Goal: Information Seeking & Learning: Learn about a topic

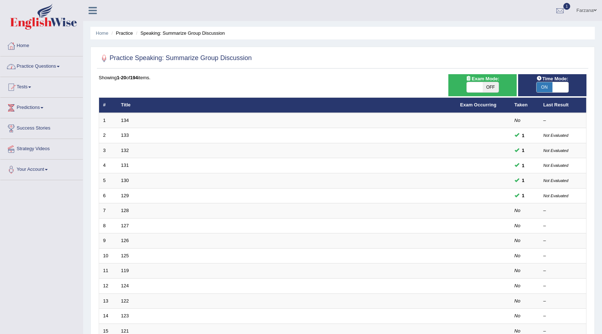
click at [59, 65] on link "Practice Questions" at bounding box center [41, 65] width 82 height 18
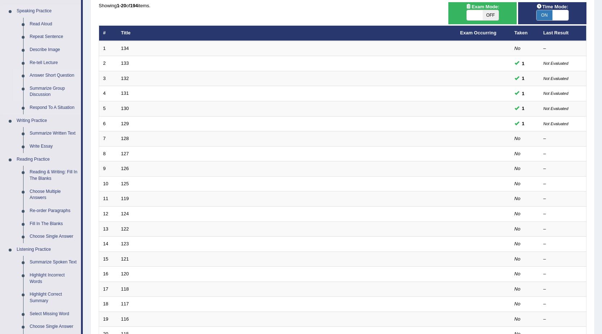
scroll to position [72, 0]
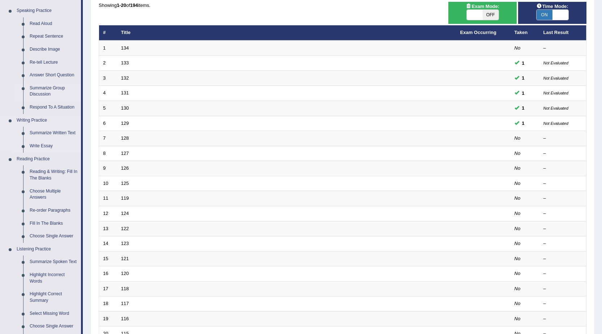
click at [39, 145] on link "Write Essay" at bounding box center [53, 145] width 55 height 13
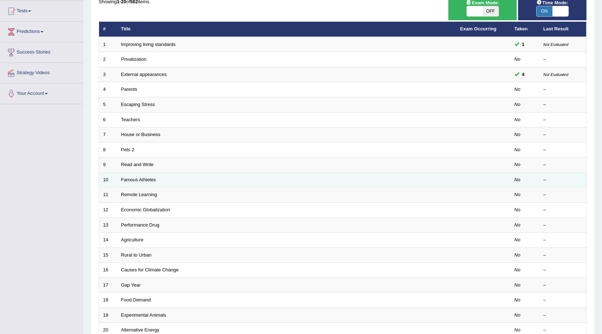
scroll to position [73, 0]
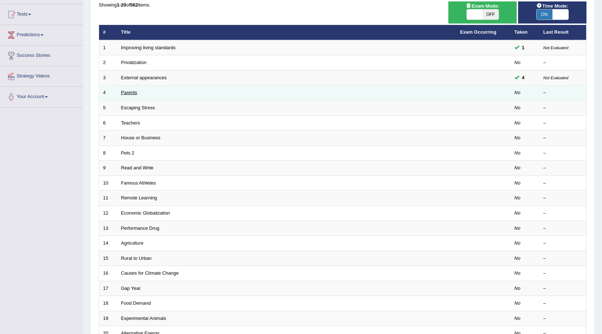
click at [127, 90] on link "Parents" at bounding box center [129, 92] width 16 height 5
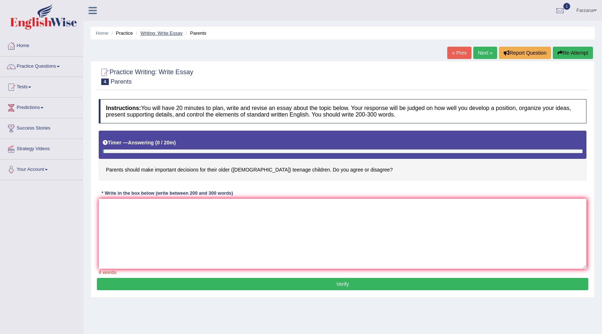
click at [159, 35] on link "Writing: Write Essay" at bounding box center [161, 32] width 42 height 5
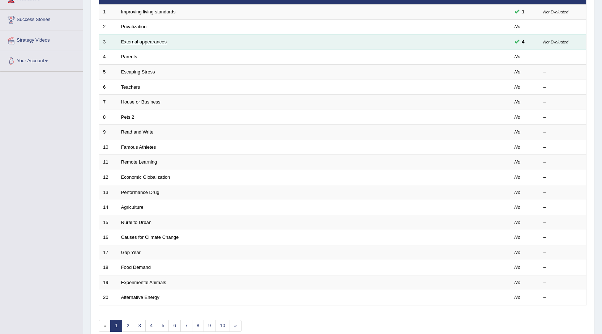
click at [143, 41] on link "External appearances" at bounding box center [144, 41] width 46 height 5
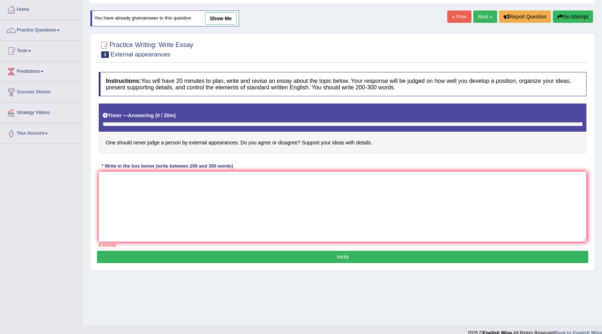
click at [224, 20] on link "show me" at bounding box center [220, 18] width 31 height 12
type textarea "The increasing influence of judging a person from external appearances on our l…"
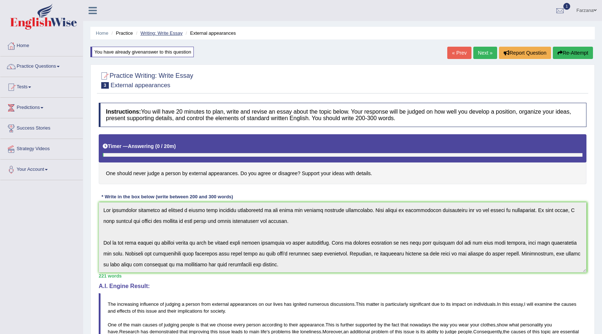
click at [154, 30] on link "Writing: Write Essay" at bounding box center [161, 32] width 42 height 5
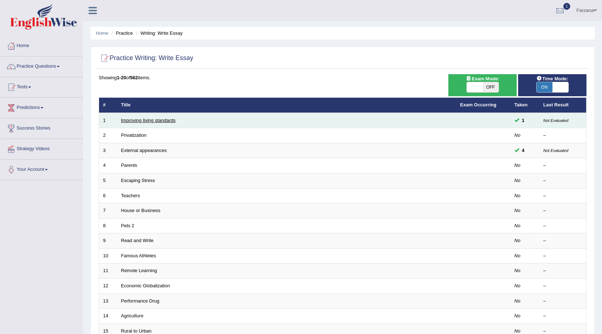
click at [141, 120] on link "Improving living standards" at bounding box center [148, 119] width 55 height 5
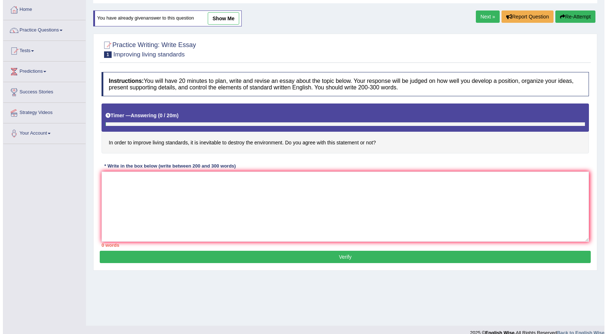
scroll to position [36, 0]
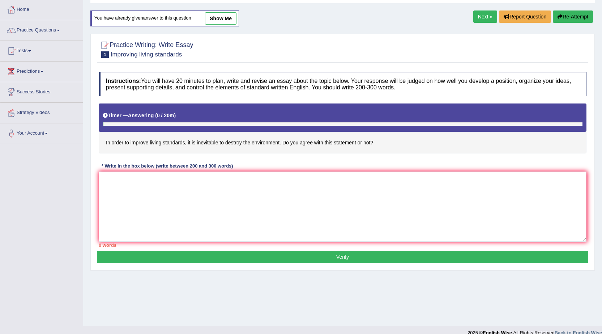
click at [231, 18] on link "show me" at bounding box center [220, 18] width 31 height 12
type textarea "The increasing influence of living standards on our lives has ignited numerous …"
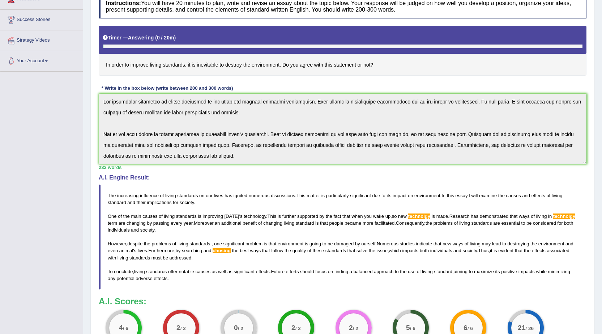
scroll to position [0, 0]
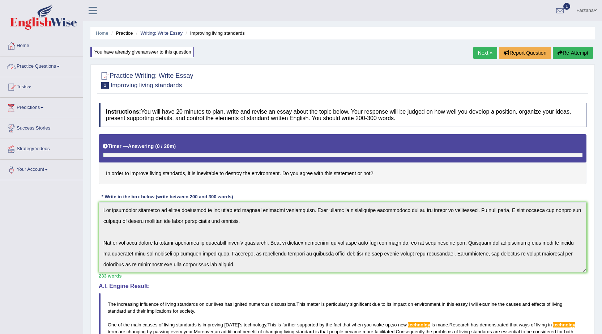
click at [46, 64] on link "Practice Questions" at bounding box center [41, 65] width 82 height 18
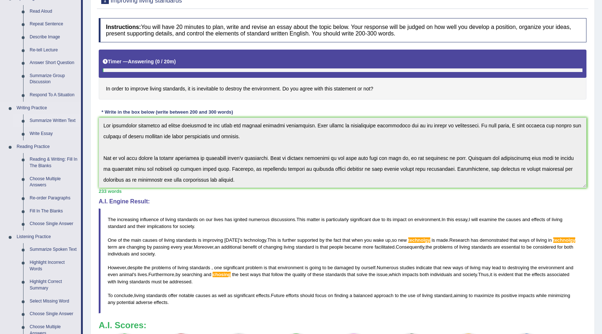
scroll to position [72, 0]
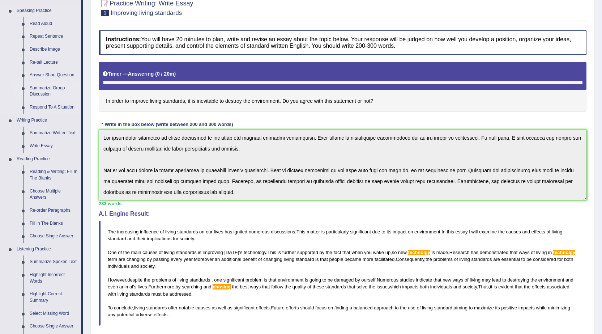
click at [43, 90] on link "Summarize Group Discussion" at bounding box center [53, 91] width 55 height 19
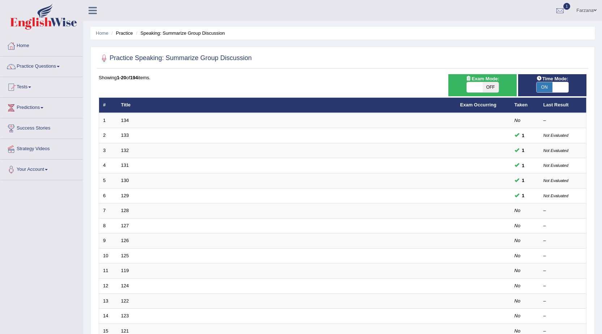
drag, startPoint x: 52, startPoint y: 87, endPoint x: 285, endPoint y: 17, distance: 242.9
drag, startPoint x: 285, startPoint y: 17, endPoint x: 258, endPoint y: 16, distance: 26.4
drag, startPoint x: 258, startPoint y: 16, endPoint x: 230, endPoint y: 9, distance: 29.0
drag, startPoint x: 230, startPoint y: 9, endPoint x: 213, endPoint y: 7, distance: 17.6
drag, startPoint x: 213, startPoint y: 7, endPoint x: 198, endPoint y: 5, distance: 15.2
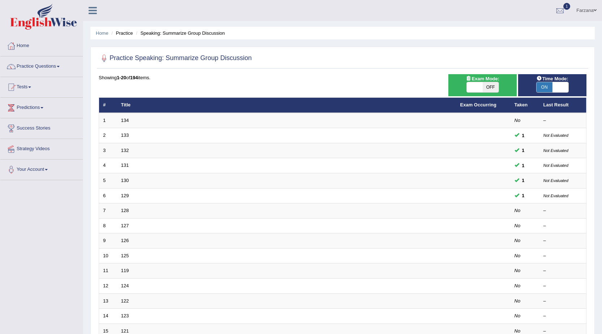
drag, startPoint x: 194, startPoint y: 5, endPoint x: 188, endPoint y: 5, distance: 5.8
drag, startPoint x: 188, startPoint y: 5, endPoint x: 172, endPoint y: 5, distance: 16.6
drag, startPoint x: 172, startPoint y: 5, endPoint x: 365, endPoint y: 50, distance: 198.2
click at [365, 50] on div "Practice Speaking: Summarize Group Discussion Time Mode: ON OFF Exam Mode: ON O…" at bounding box center [342, 251] width 504 height 408
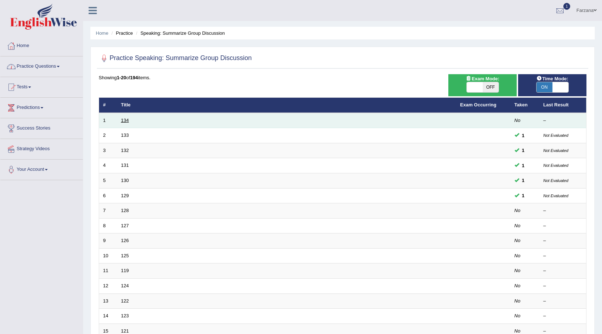
click at [125, 120] on link "134" at bounding box center [125, 119] width 8 height 5
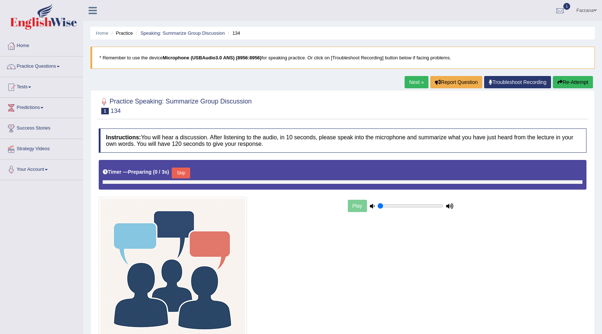
type input "0.6"
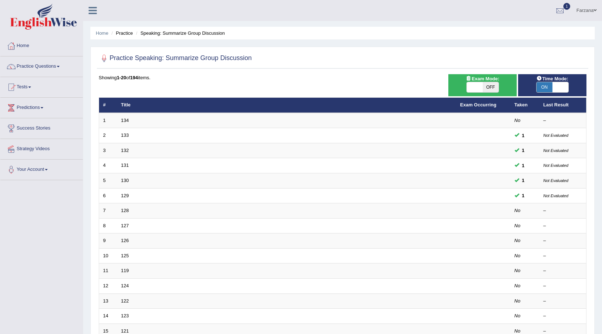
click at [127, 135] on link "133" at bounding box center [125, 134] width 8 height 5
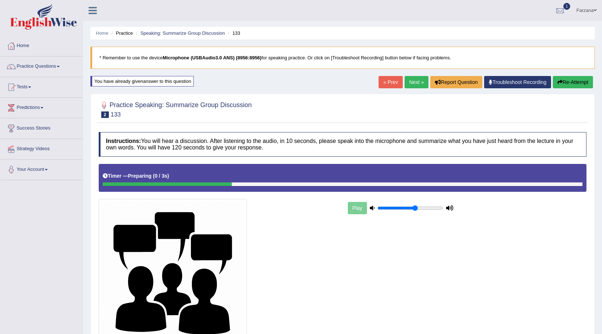
click at [422, 83] on link "Next »" at bounding box center [416, 82] width 24 height 12
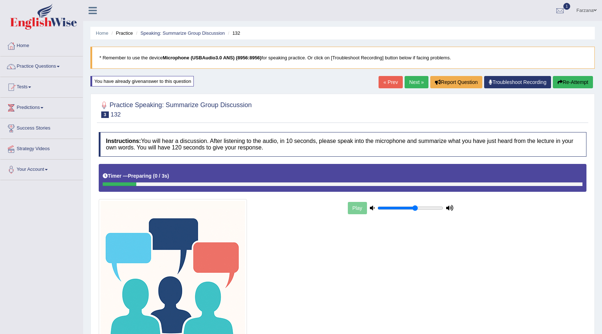
click at [404, 86] on link "Next »" at bounding box center [416, 82] width 24 height 12
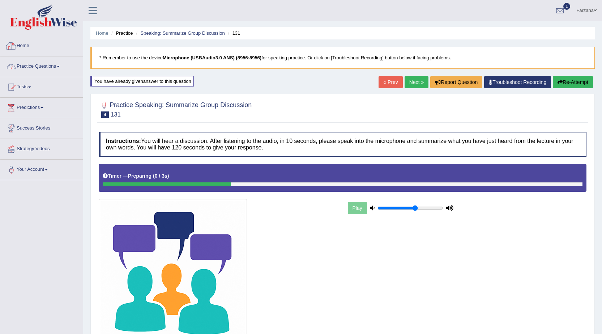
click at [47, 61] on link "Practice Questions" at bounding box center [41, 65] width 82 height 18
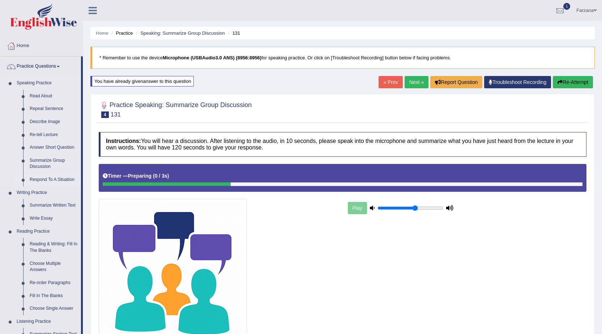
click at [54, 180] on link "Respond To A Situation" at bounding box center [53, 179] width 55 height 13
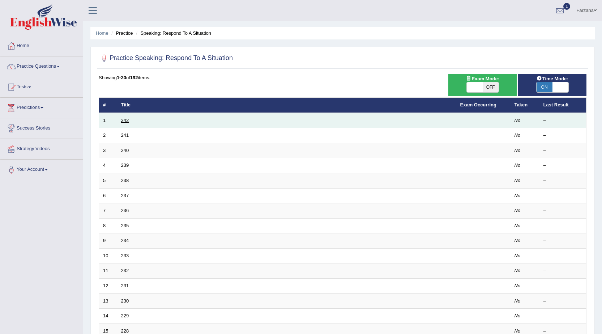
click at [128, 119] on link "242" at bounding box center [125, 119] width 8 height 5
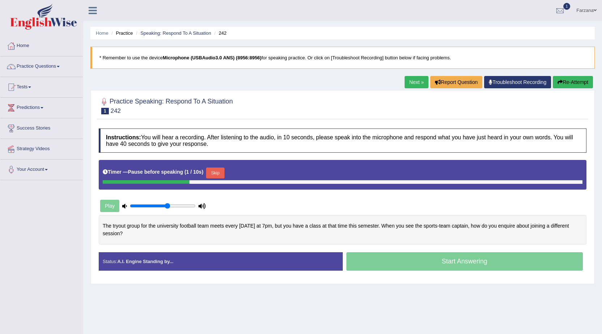
click at [220, 174] on button "Skip" at bounding box center [215, 172] width 18 height 11
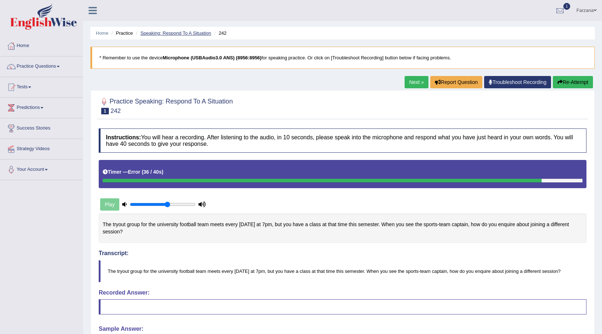
click at [143, 34] on link "Speaking: Respond To A Situation" at bounding box center [175, 32] width 71 height 5
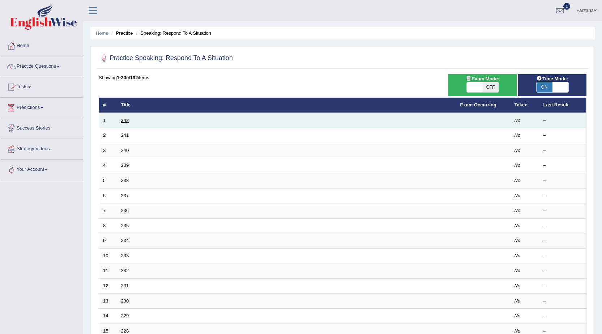
click at [126, 120] on link "242" at bounding box center [125, 119] width 8 height 5
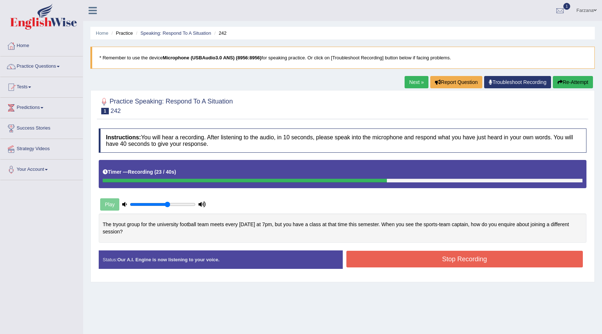
click at [370, 258] on button "Stop Recording" at bounding box center [464, 258] width 237 height 17
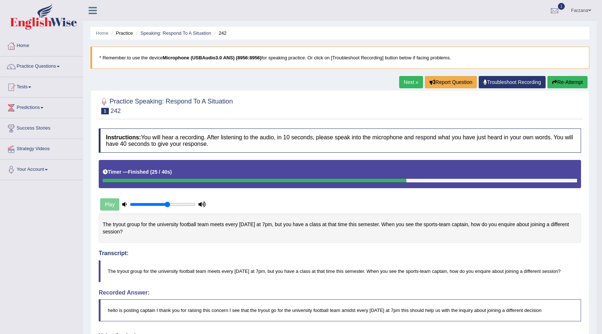
click at [570, 79] on button "Re-Attempt" at bounding box center [567, 82] width 40 height 12
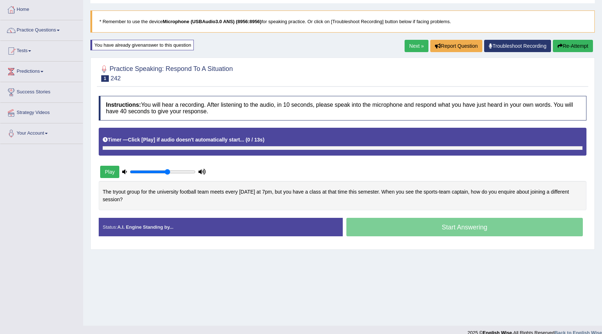
click at [103, 146] on div at bounding box center [103, 148] width 0 height 4
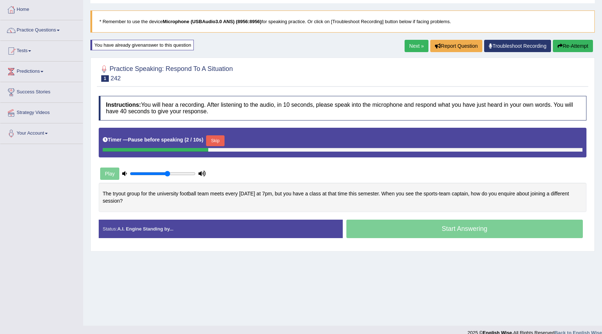
click at [217, 137] on button "Skip" at bounding box center [215, 140] width 18 height 11
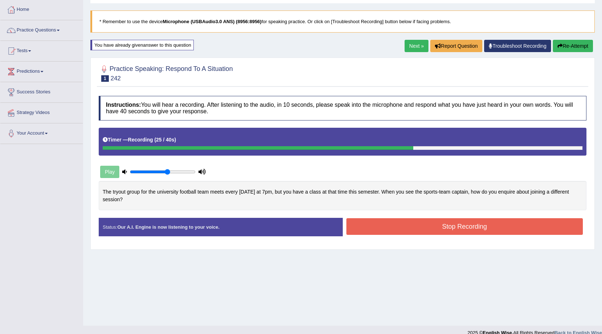
click at [415, 226] on button "Stop Recording" at bounding box center [464, 226] width 237 height 17
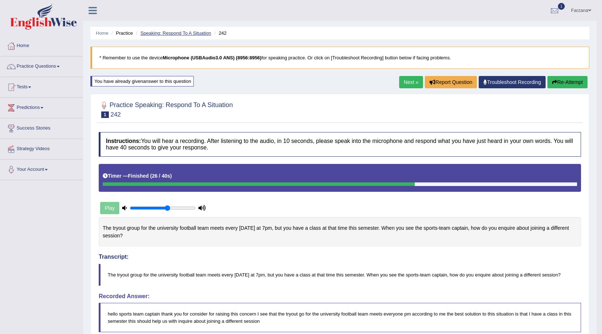
click at [176, 30] on link "Speaking: Respond To A Situation" at bounding box center [175, 32] width 71 height 5
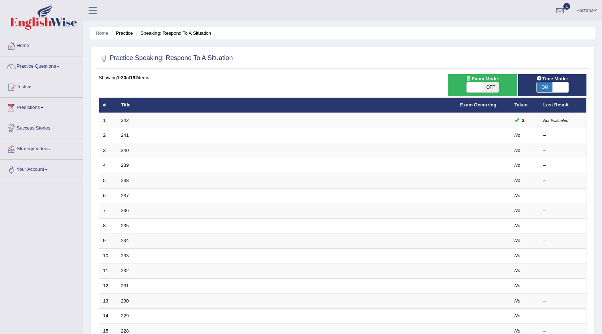
scroll to position [36, 0]
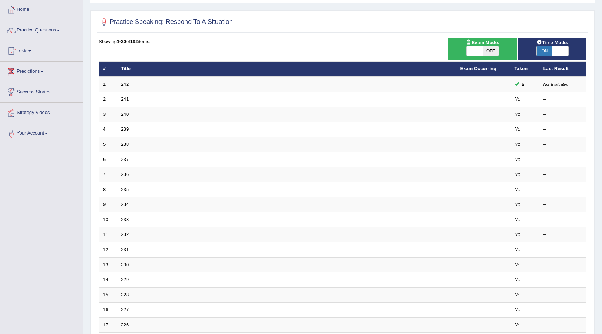
click at [122, 100] on link "241" at bounding box center [125, 98] width 8 height 5
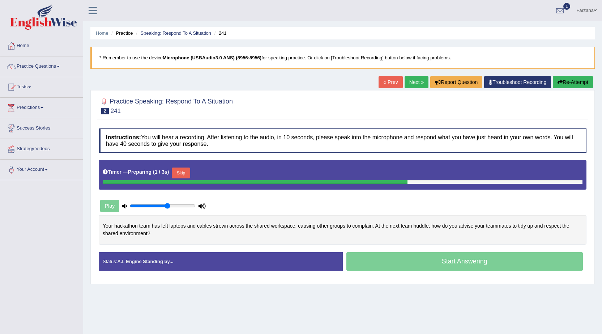
click at [188, 171] on button "Skip" at bounding box center [181, 172] width 18 height 11
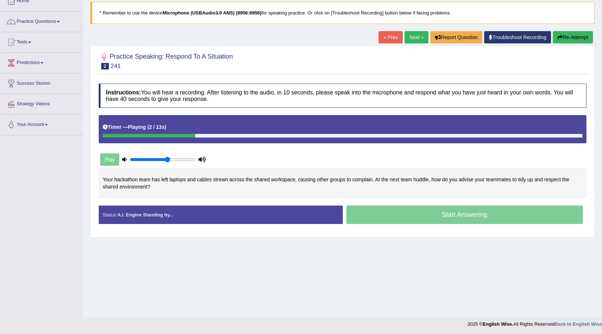
scroll to position [46, 0]
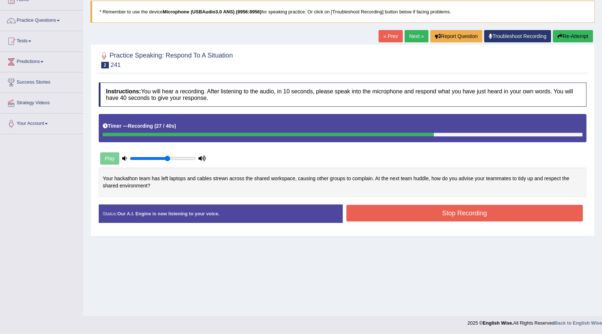
click at [373, 210] on button "Stop Recording" at bounding box center [464, 213] width 237 height 17
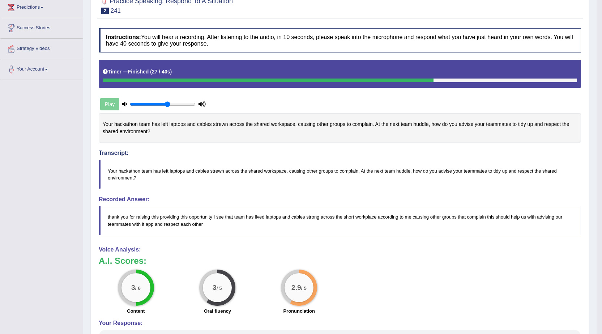
scroll to position [36, 0]
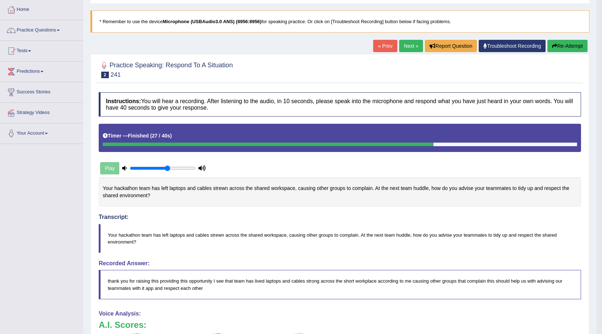
click at [581, 46] on button "Re-Attempt" at bounding box center [567, 46] width 40 height 12
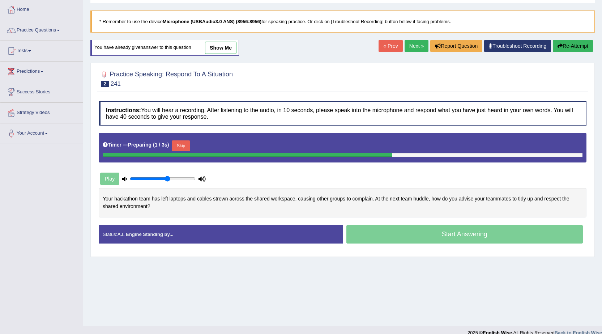
click at [189, 143] on button "Skip" at bounding box center [181, 145] width 18 height 11
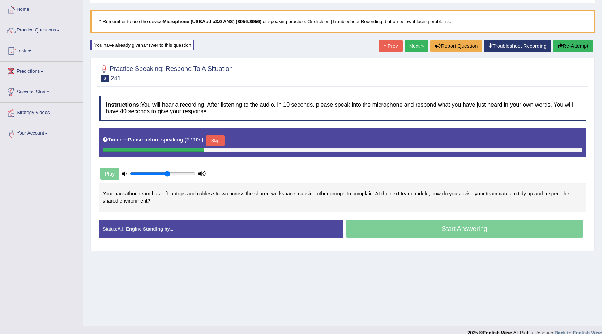
click at [215, 137] on button "Skip" at bounding box center [215, 140] width 18 height 11
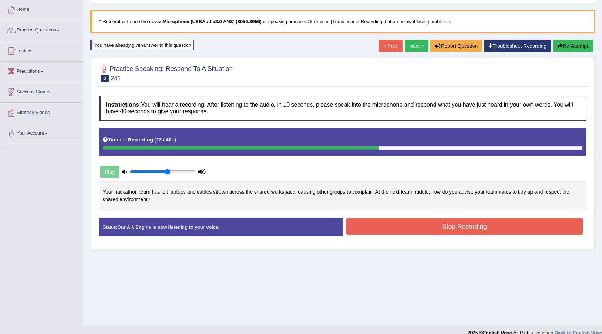
click at [378, 223] on button "Stop Recording" at bounding box center [464, 226] width 237 height 17
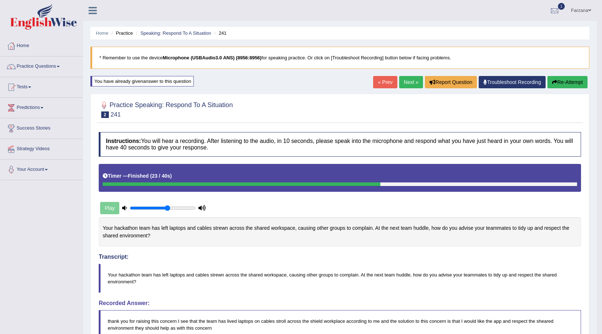
click at [559, 82] on button "Re-Attempt" at bounding box center [567, 82] width 40 height 12
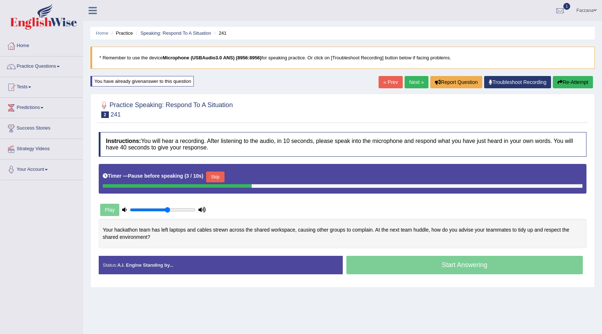
click at [217, 179] on button "Skip" at bounding box center [215, 176] width 18 height 11
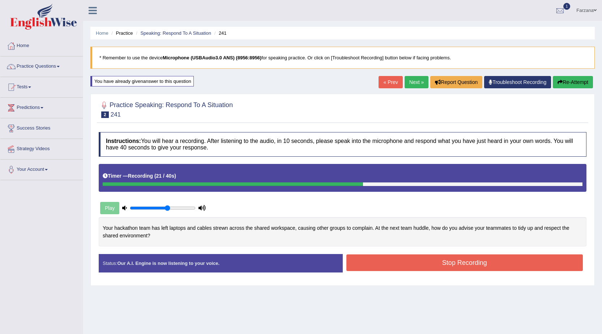
click at [358, 261] on button "Stop Recording" at bounding box center [464, 262] width 237 height 17
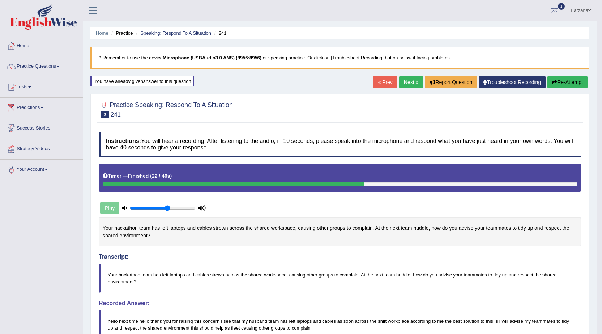
click at [165, 35] on link "Speaking: Respond To A Situation" at bounding box center [175, 32] width 71 height 5
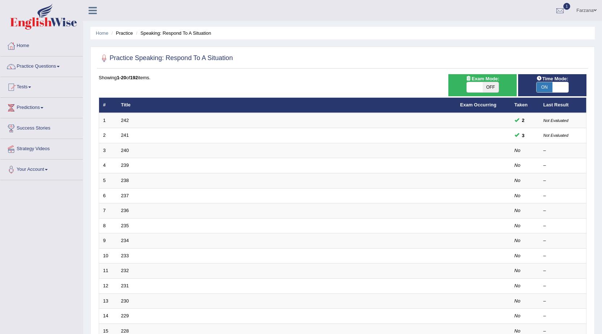
click at [122, 133] on link "241" at bounding box center [125, 134] width 8 height 5
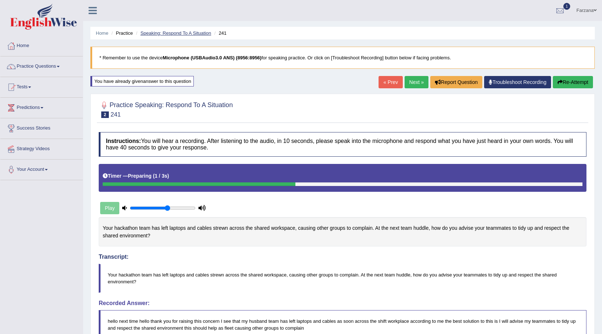
click at [154, 35] on link "Speaking: Respond To A Situation" at bounding box center [175, 32] width 71 height 5
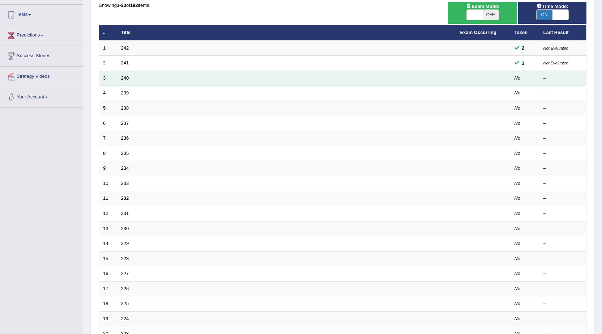
click at [124, 76] on link "240" at bounding box center [125, 77] width 8 height 5
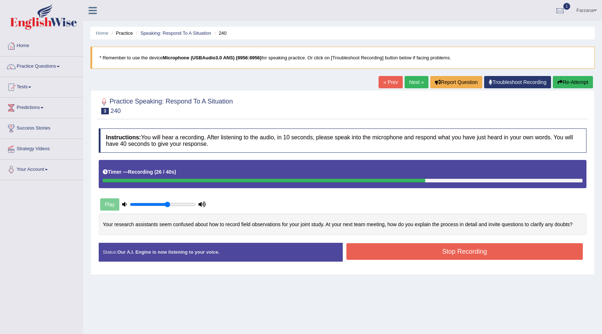
click at [376, 248] on button "Stop Recording" at bounding box center [464, 251] width 237 height 17
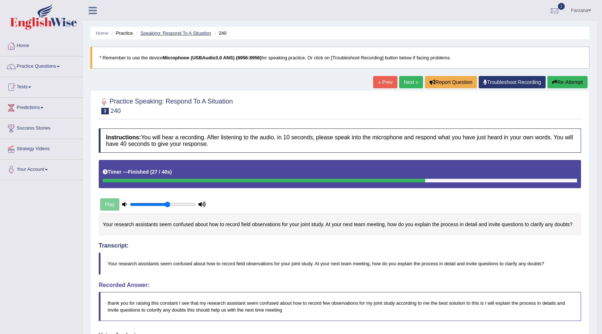
click at [166, 33] on link "Speaking: Respond To A Situation" at bounding box center [175, 32] width 71 height 5
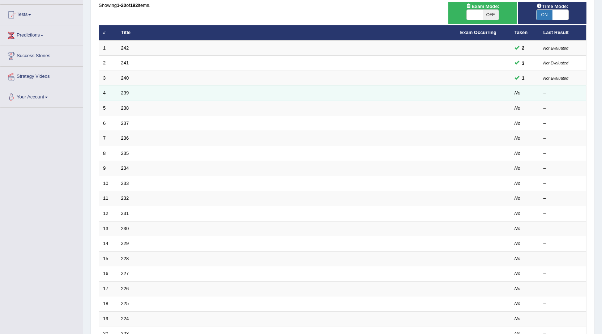
click at [125, 90] on link "239" at bounding box center [125, 92] width 8 height 5
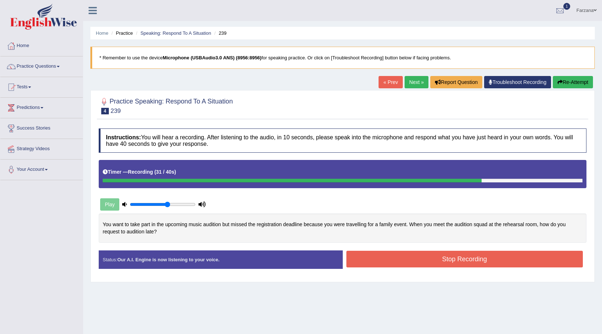
click at [377, 255] on button "Stop Recording" at bounding box center [464, 258] width 237 height 17
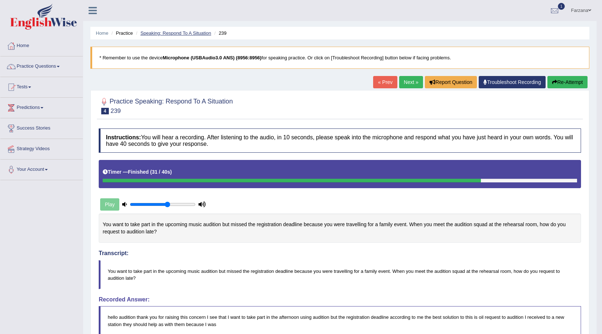
click at [185, 33] on link "Speaking: Respond To A Situation" at bounding box center [175, 32] width 71 height 5
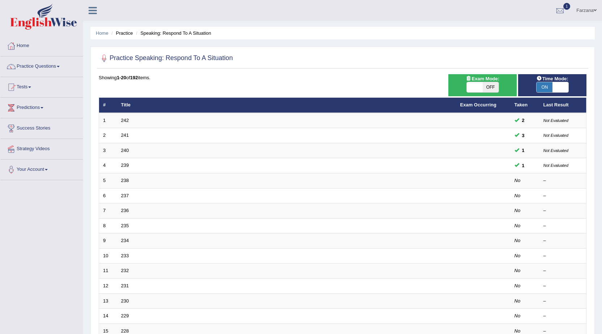
click at [126, 163] on link "239" at bounding box center [125, 164] width 8 height 5
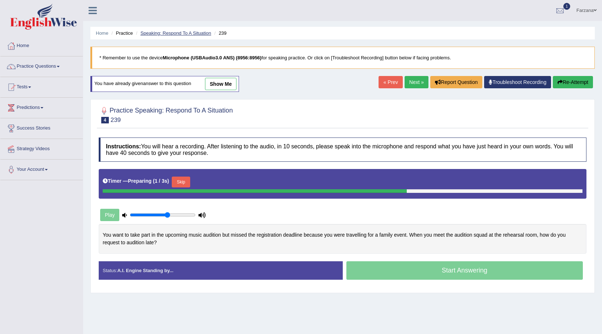
click at [180, 33] on link "Speaking: Respond To A Situation" at bounding box center [175, 32] width 71 height 5
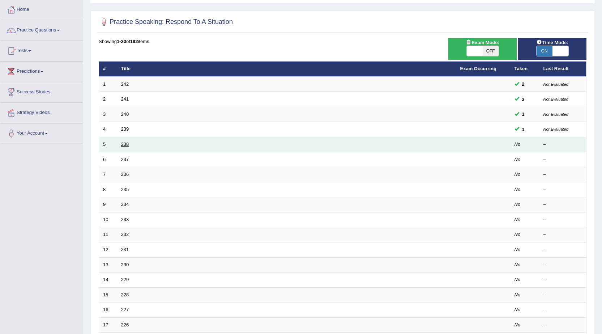
click at [126, 142] on link "238" at bounding box center [125, 143] width 8 height 5
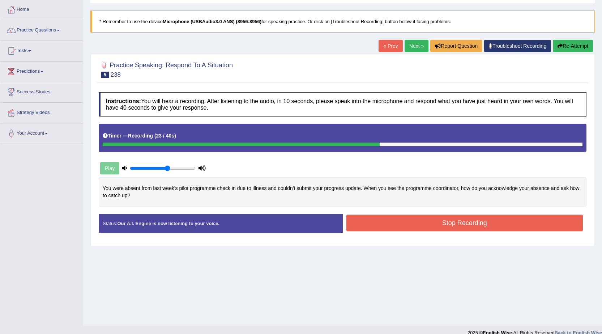
click at [403, 227] on button "Stop Recording" at bounding box center [464, 222] width 237 height 17
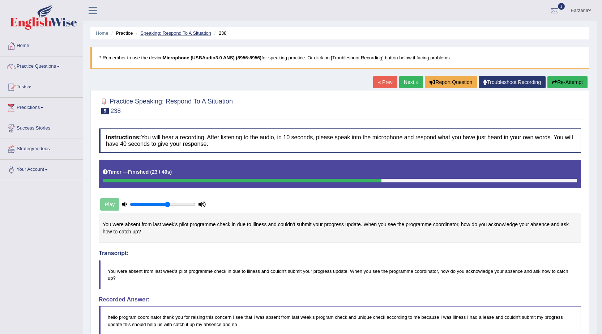
click at [152, 33] on link "Speaking: Respond To A Situation" at bounding box center [175, 32] width 71 height 5
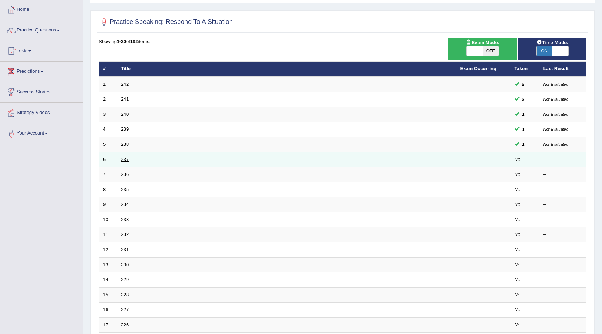
click at [127, 160] on link "237" at bounding box center [125, 158] width 8 height 5
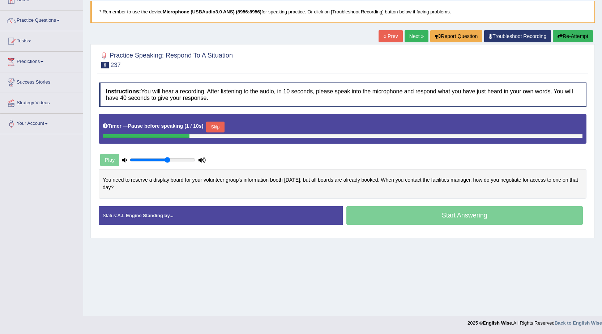
click at [214, 126] on button "Skip" at bounding box center [215, 126] width 18 height 11
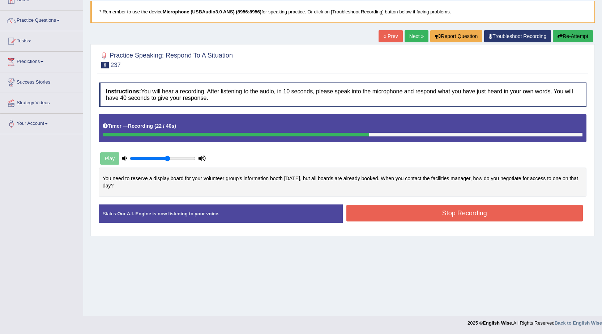
click at [416, 210] on button "Stop Recording" at bounding box center [464, 213] width 237 height 17
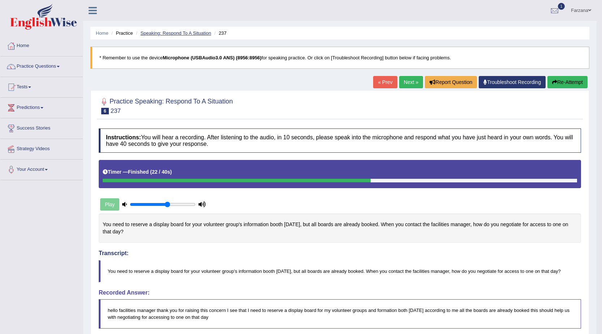
click at [191, 31] on link "Speaking: Respond To A Situation" at bounding box center [175, 32] width 71 height 5
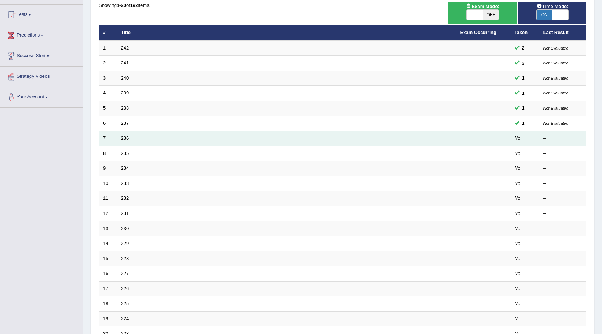
click at [124, 137] on link "236" at bounding box center [125, 137] width 8 height 5
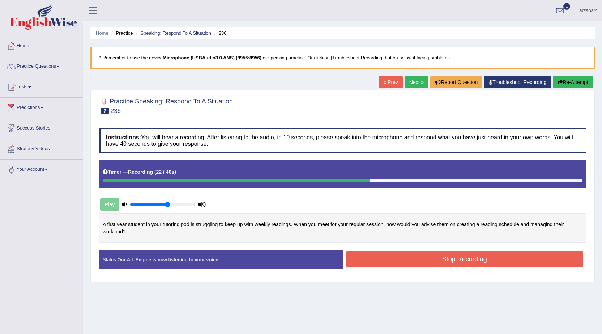
click at [461, 261] on button "Stop Recording" at bounding box center [464, 258] width 237 height 17
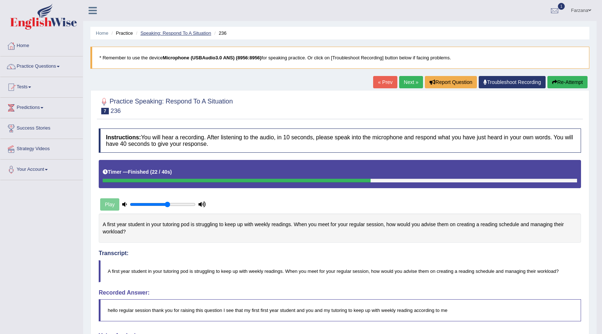
click at [162, 34] on link "Speaking: Respond To A Situation" at bounding box center [175, 32] width 71 height 5
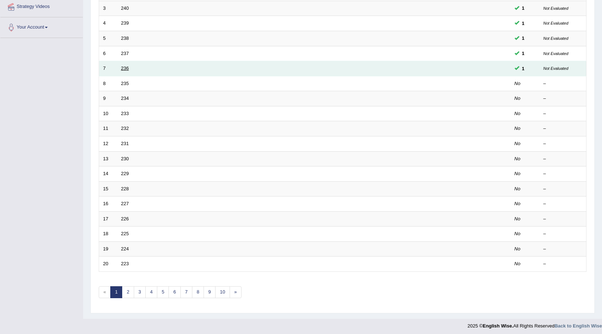
click at [128, 70] on link "236" at bounding box center [125, 67] width 8 height 5
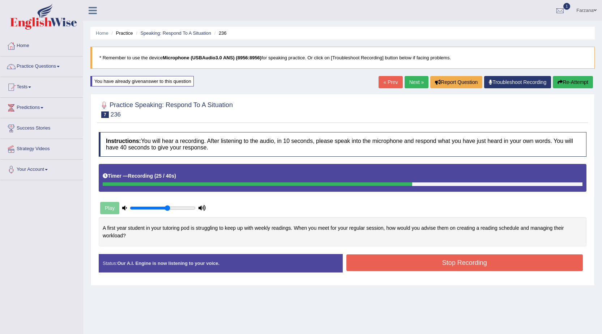
click at [386, 258] on button "Stop Recording" at bounding box center [464, 262] width 237 height 17
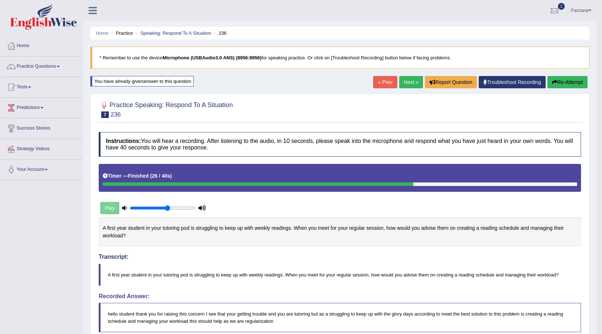
click at [555, 78] on button "Re-Attempt" at bounding box center [567, 82] width 40 height 12
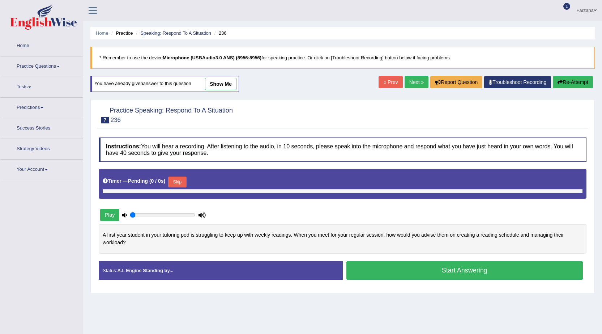
type input "0.6"
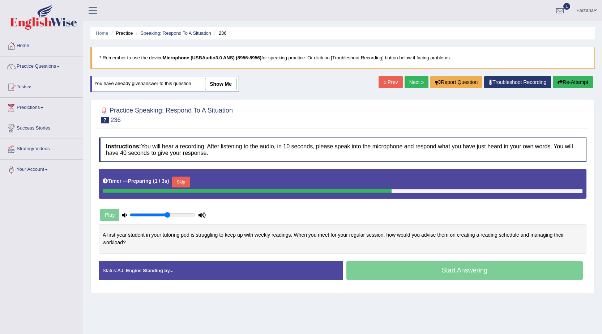
click at [180, 180] on button "Skip" at bounding box center [181, 181] width 18 height 11
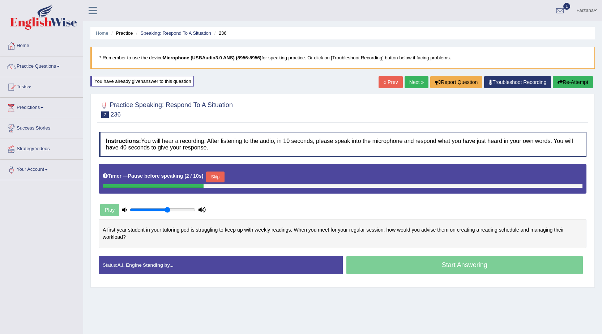
click at [222, 177] on button "Skip" at bounding box center [215, 176] width 18 height 11
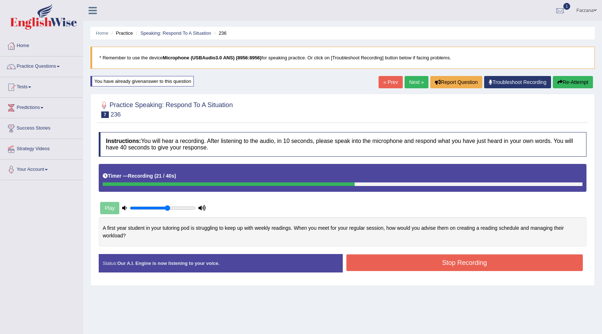
click at [404, 260] on button "Stop Recording" at bounding box center [464, 262] width 237 height 17
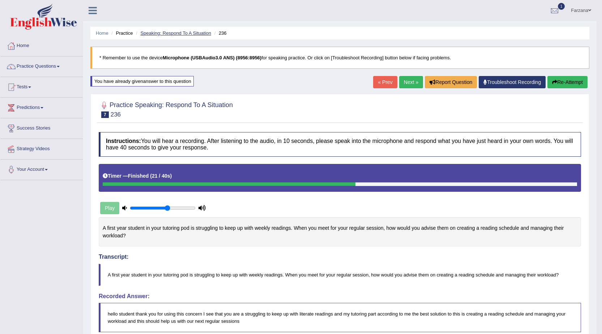
click at [168, 35] on link "Speaking: Respond To A Situation" at bounding box center [175, 32] width 71 height 5
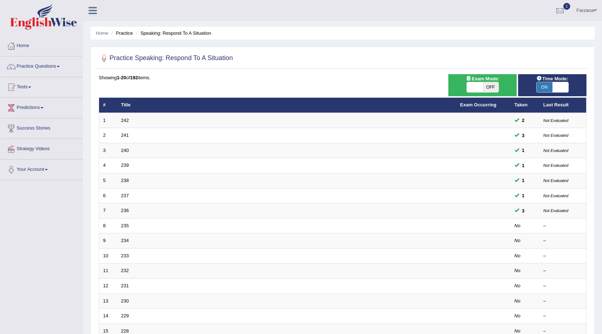
scroll to position [72, 0]
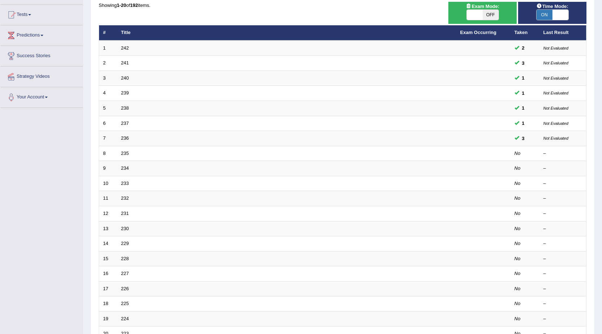
click at [126, 150] on td "235" at bounding box center [286, 153] width 339 height 15
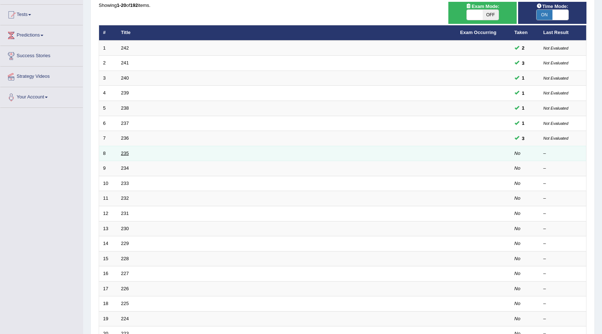
click at [126, 150] on link "235" at bounding box center [125, 152] width 8 height 5
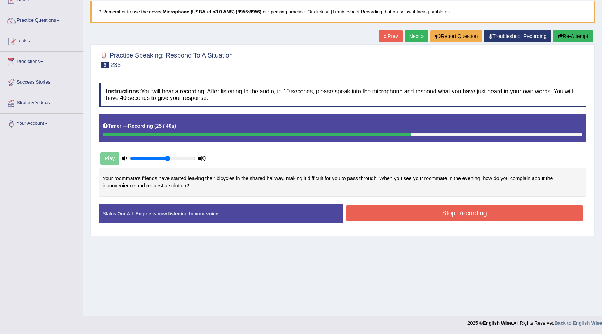
click at [394, 211] on button "Stop Recording" at bounding box center [464, 213] width 237 height 17
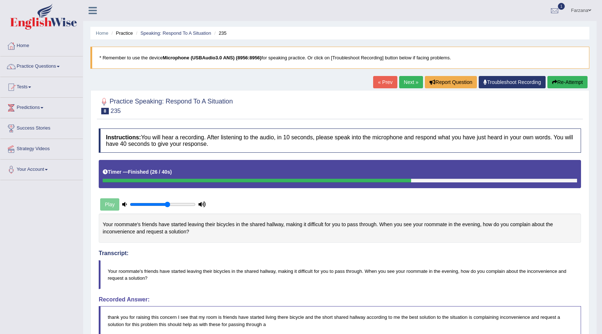
click at [559, 79] on button "Re-Attempt" at bounding box center [567, 82] width 40 height 12
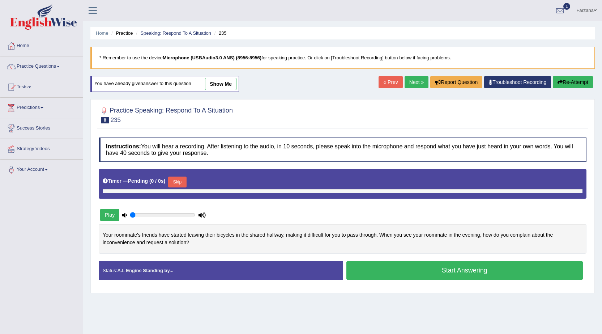
type input "0.6"
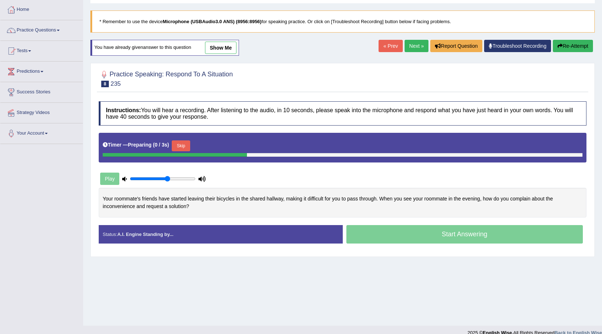
click at [183, 144] on button "Skip" at bounding box center [181, 145] width 18 height 11
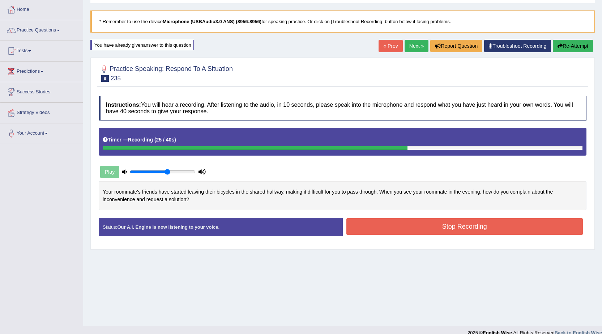
click at [369, 223] on button "Stop Recording" at bounding box center [464, 226] width 237 height 17
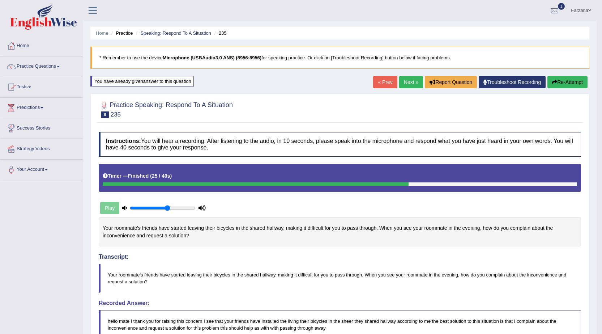
click at [560, 81] on button "Re-Attempt" at bounding box center [567, 82] width 40 height 12
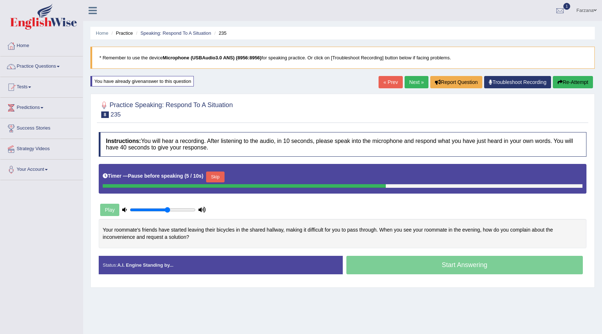
click at [219, 173] on button "Skip" at bounding box center [215, 176] width 18 height 11
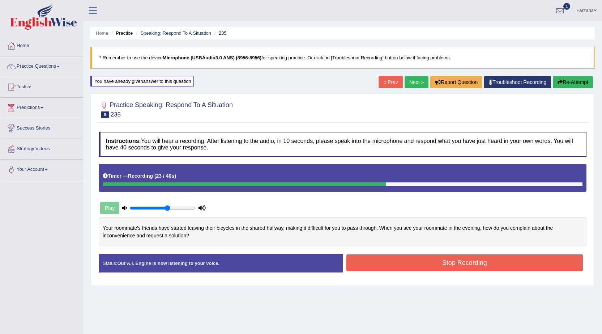
click at [409, 257] on button "Stop Recording" at bounding box center [464, 262] width 237 height 17
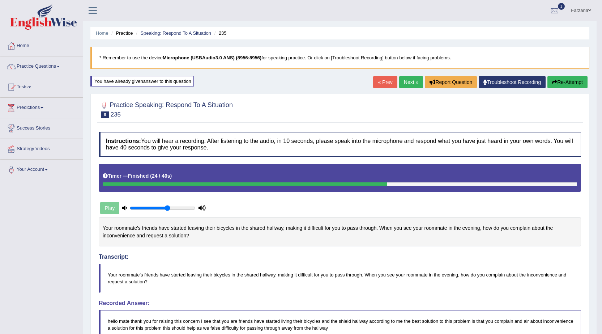
click at [573, 82] on button "Re-Attempt" at bounding box center [567, 82] width 40 height 12
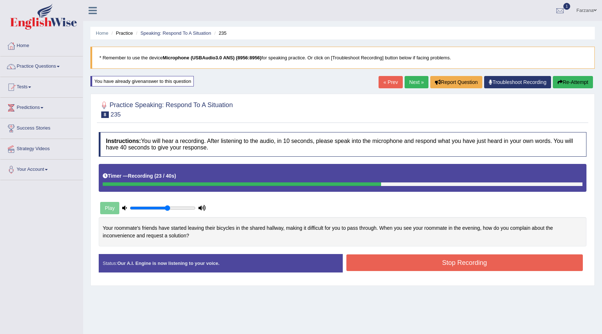
click at [376, 258] on button "Stop Recording" at bounding box center [464, 262] width 237 height 17
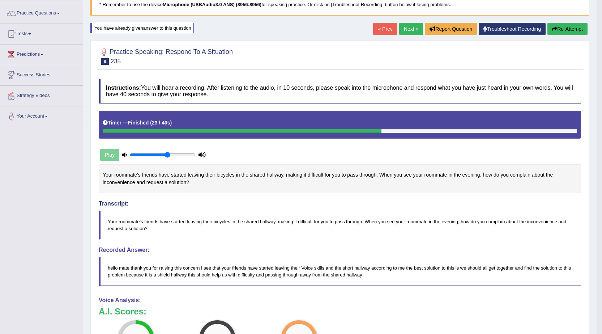
scroll to position [34, 0]
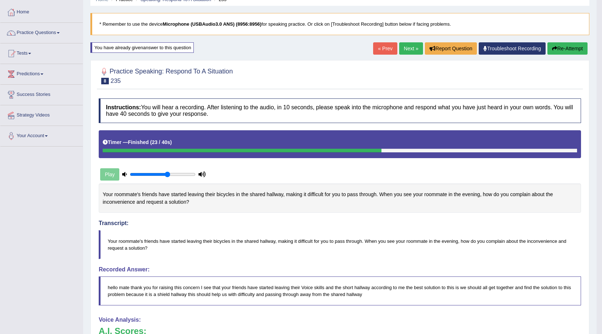
click at [572, 47] on button "Re-Attempt" at bounding box center [567, 48] width 40 height 12
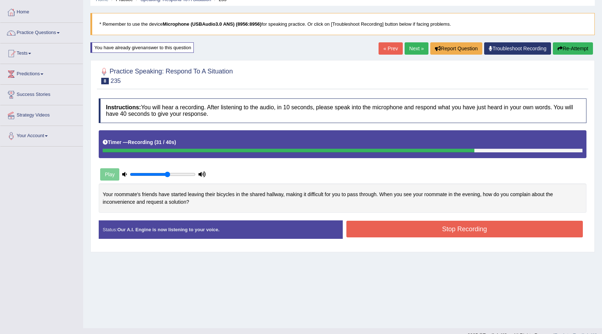
click at [366, 231] on button "Stop Recording" at bounding box center [464, 228] width 237 height 17
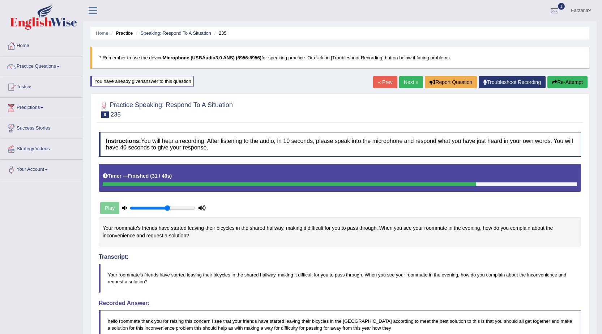
click at [553, 80] on icon "button" at bounding box center [554, 82] width 5 height 5
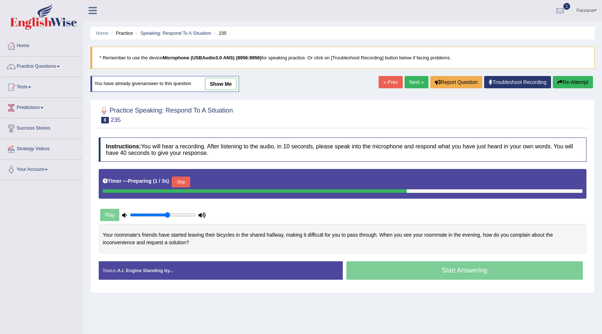
click at [175, 180] on button "Skip" at bounding box center [181, 181] width 18 height 11
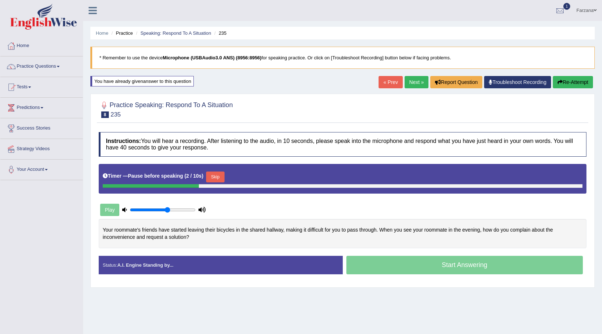
click at [223, 177] on button "Skip" at bounding box center [215, 176] width 18 height 11
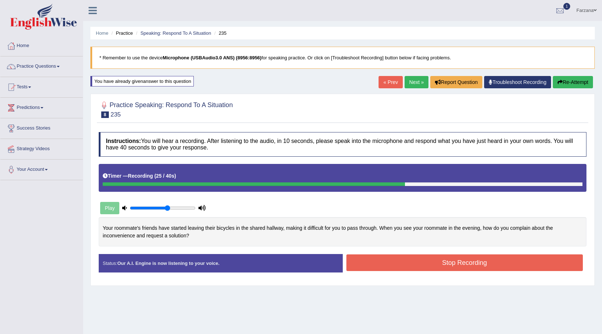
drag, startPoint x: 387, startPoint y: 258, endPoint x: 386, endPoint y: 249, distance: 9.1
click at [387, 256] on button "Stop Recording" at bounding box center [464, 262] width 237 height 17
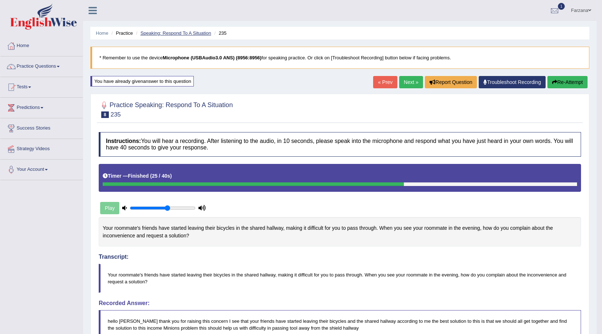
click at [173, 31] on link "Speaking: Respond To A Situation" at bounding box center [175, 32] width 71 height 5
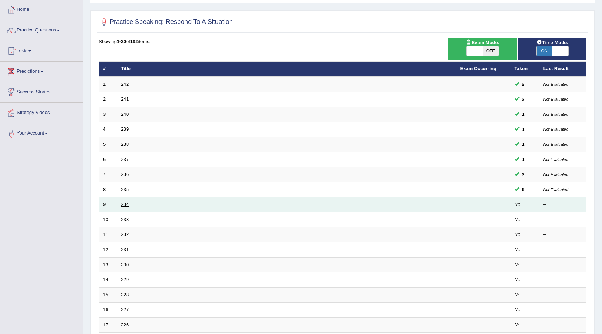
click at [124, 203] on link "234" at bounding box center [125, 203] width 8 height 5
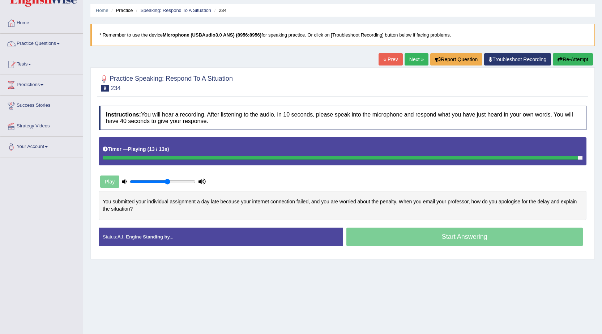
scroll to position [10, 0]
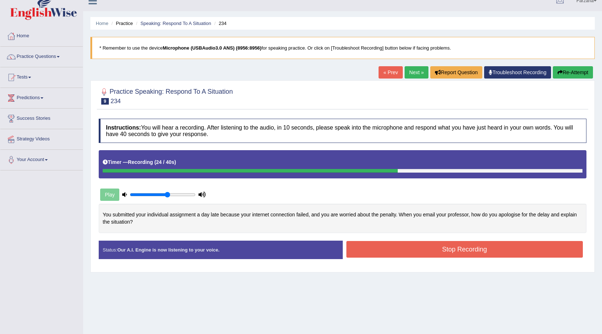
click at [387, 245] on button "Stop Recording" at bounding box center [464, 249] width 237 height 17
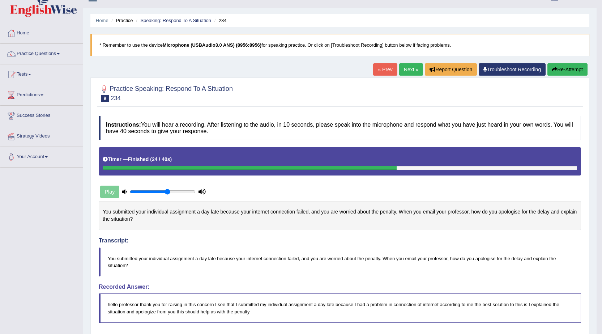
scroll to position [0, 0]
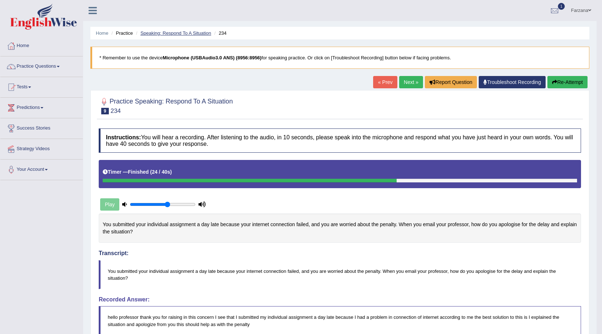
click at [144, 32] on link "Speaking: Respond To A Situation" at bounding box center [175, 32] width 71 height 5
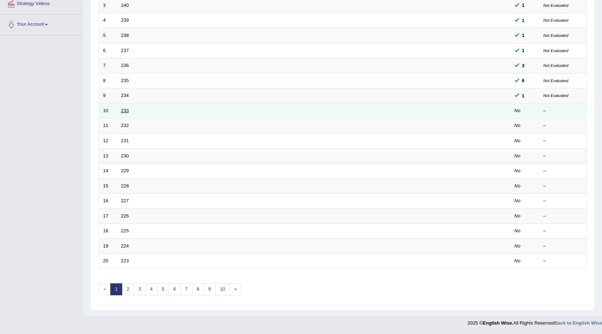
click at [121, 109] on link "233" at bounding box center [125, 110] width 8 height 5
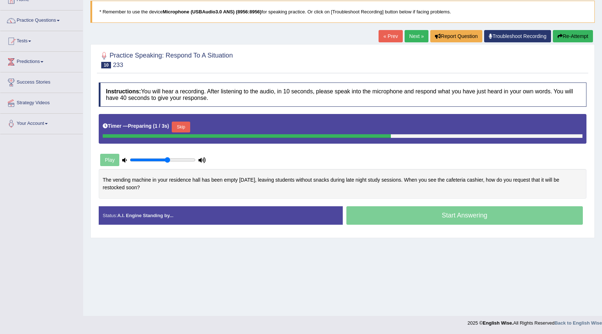
click at [179, 129] on button "Skip" at bounding box center [181, 126] width 18 height 11
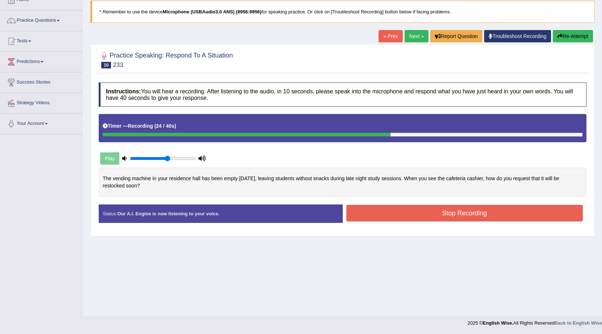
click at [376, 212] on button "Stop Recording" at bounding box center [464, 213] width 237 height 17
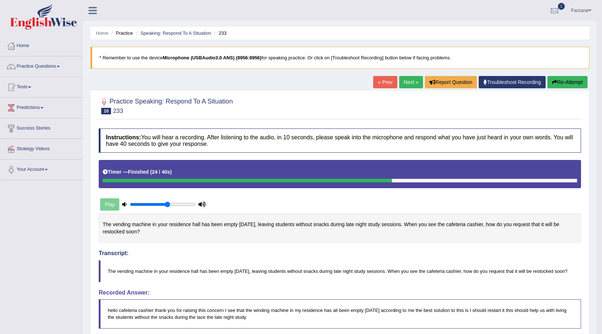
click at [557, 79] on button "Re-Attempt" at bounding box center [567, 82] width 40 height 12
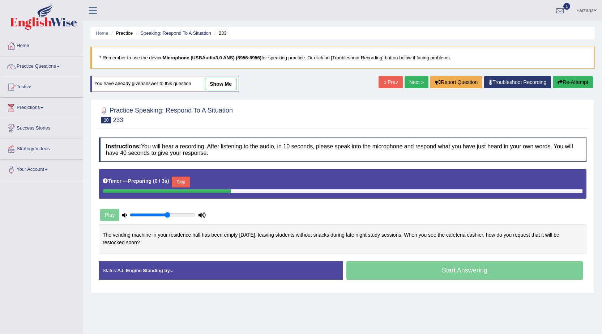
click at [181, 180] on button "Skip" at bounding box center [181, 181] width 18 height 11
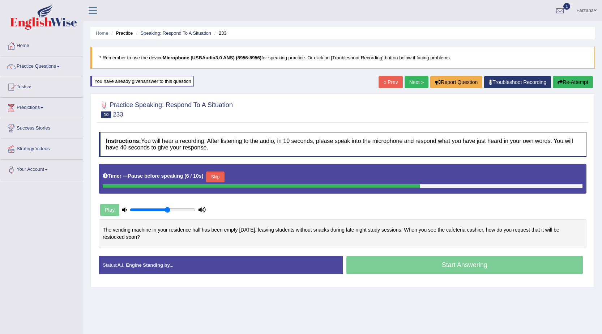
click at [220, 176] on button "Skip" at bounding box center [215, 176] width 18 height 11
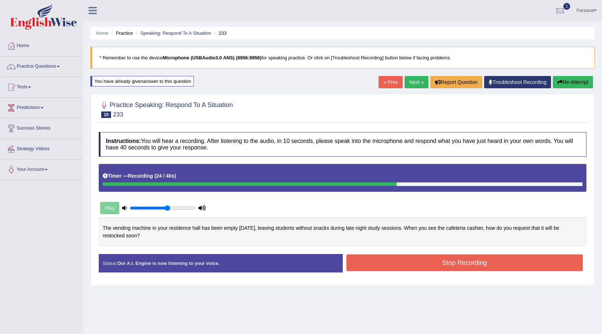
click at [390, 266] on button "Stop Recording" at bounding box center [464, 262] width 237 height 17
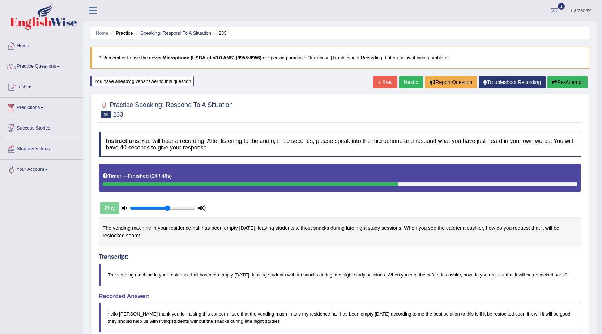
click at [167, 34] on link "Speaking: Respond To A Situation" at bounding box center [175, 32] width 71 height 5
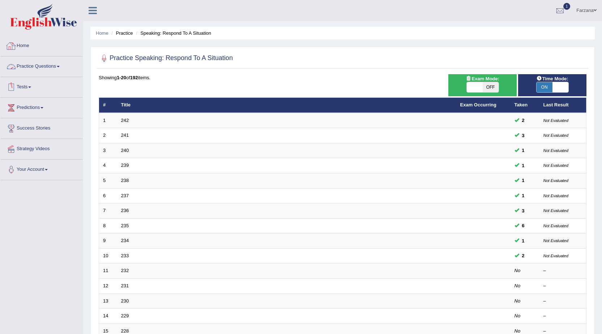
click at [58, 66] on link "Practice Questions" at bounding box center [41, 65] width 82 height 18
